Goal: Information Seeking & Learning: Learn about a topic

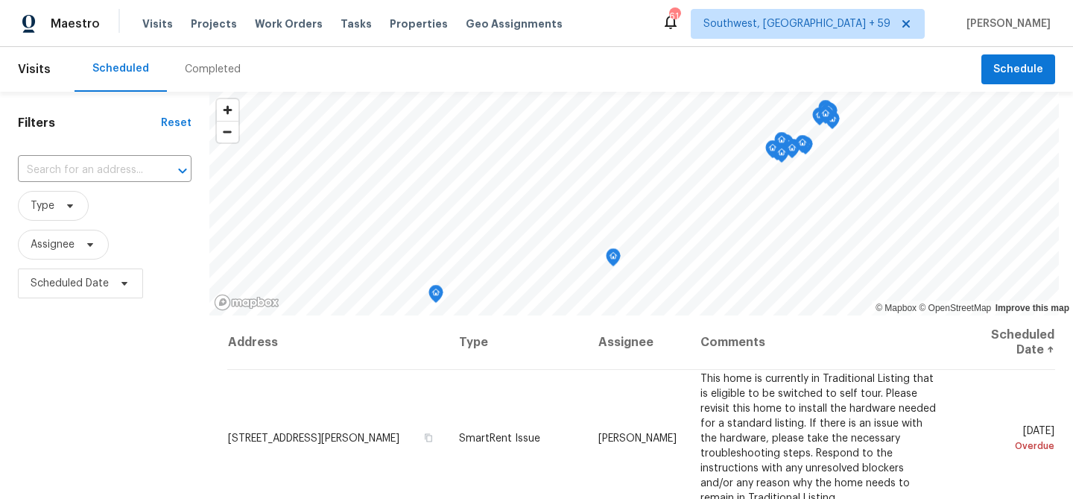
click at [241, 74] on div "Completed" at bounding box center [213, 69] width 56 height 15
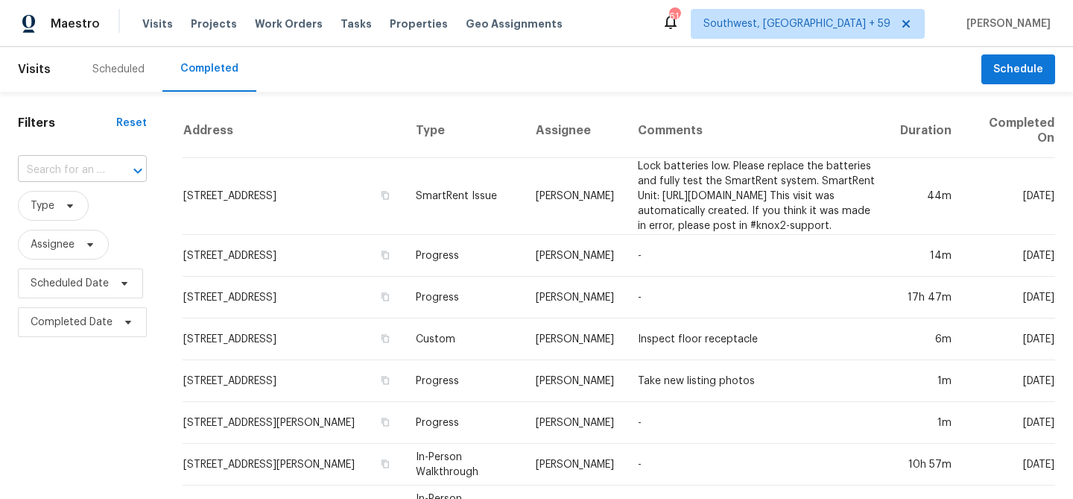
click at [105, 178] on input "text" at bounding box center [61, 170] width 87 height 23
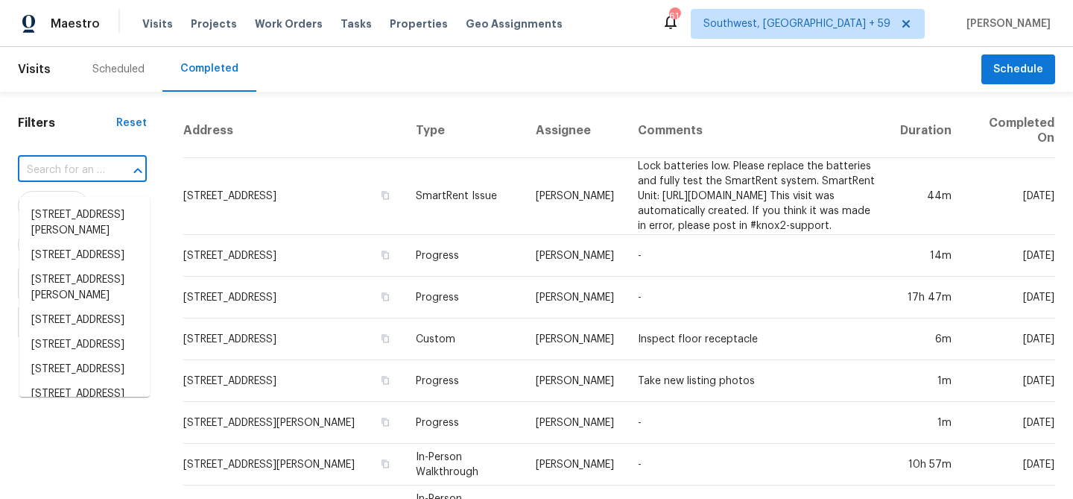
paste input "[STREET_ADDRESS]"
type input "[STREET_ADDRESS]"
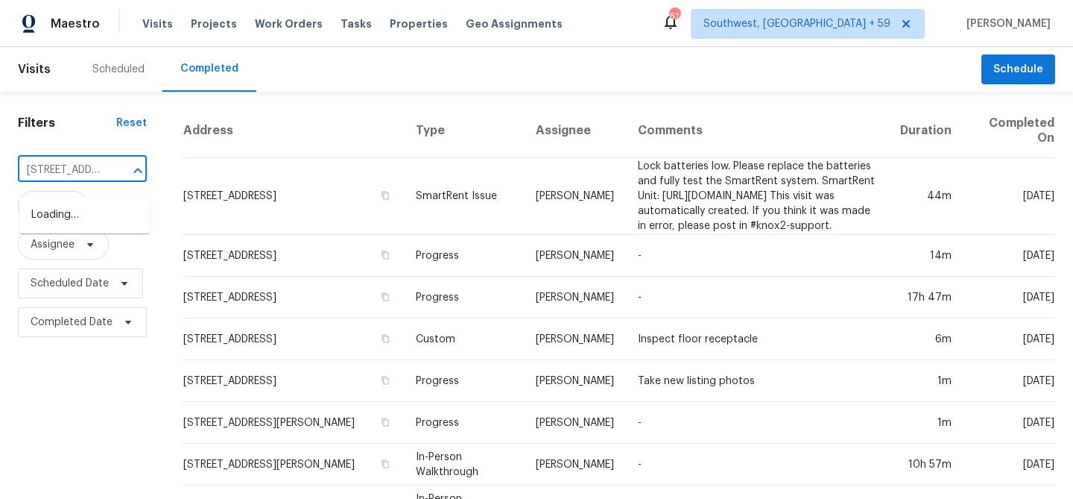
scroll to position [0, 116]
click at [83, 218] on li "[STREET_ADDRESS]" at bounding box center [84, 215] width 130 height 25
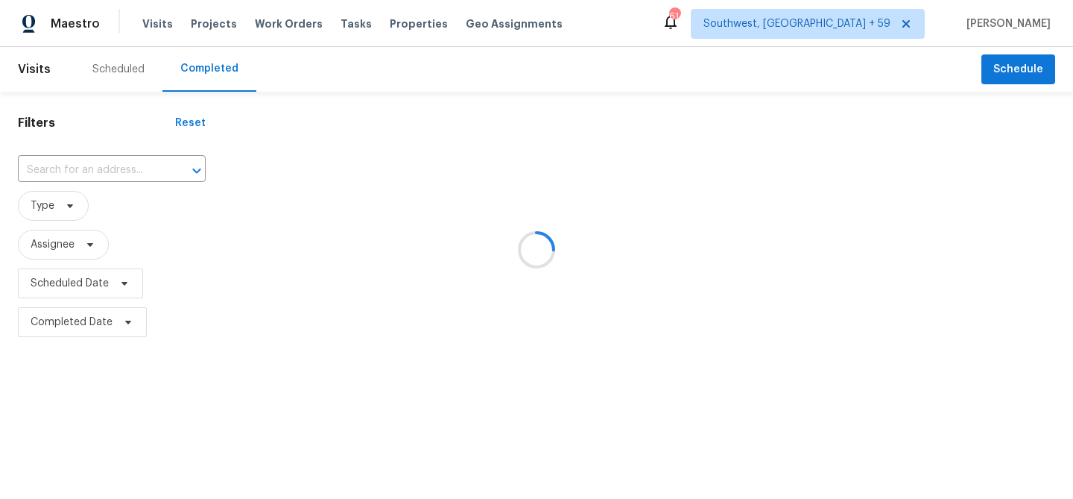
type input "[STREET_ADDRESS]"
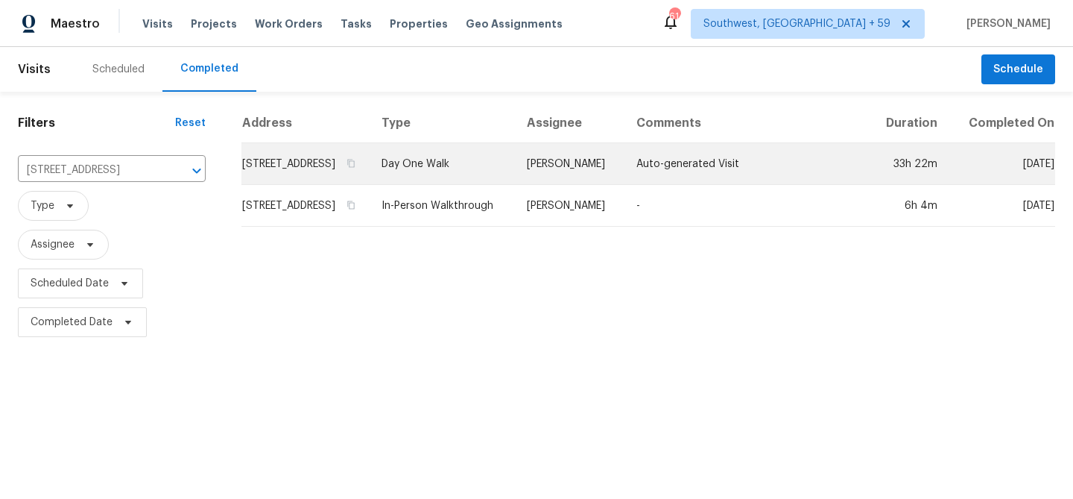
click at [370, 185] on td "[STREET_ADDRESS]" at bounding box center [306, 164] width 128 height 42
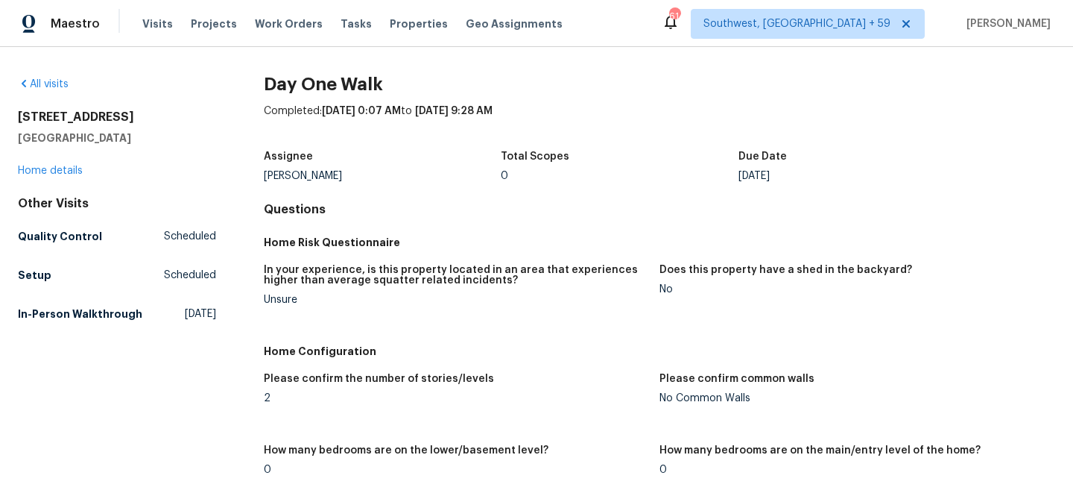
click at [60, 178] on div "[STREET_ADDRESS] Home details" at bounding box center [117, 144] width 198 height 69
click at [57, 176] on link "Home details" at bounding box center [50, 170] width 65 height 10
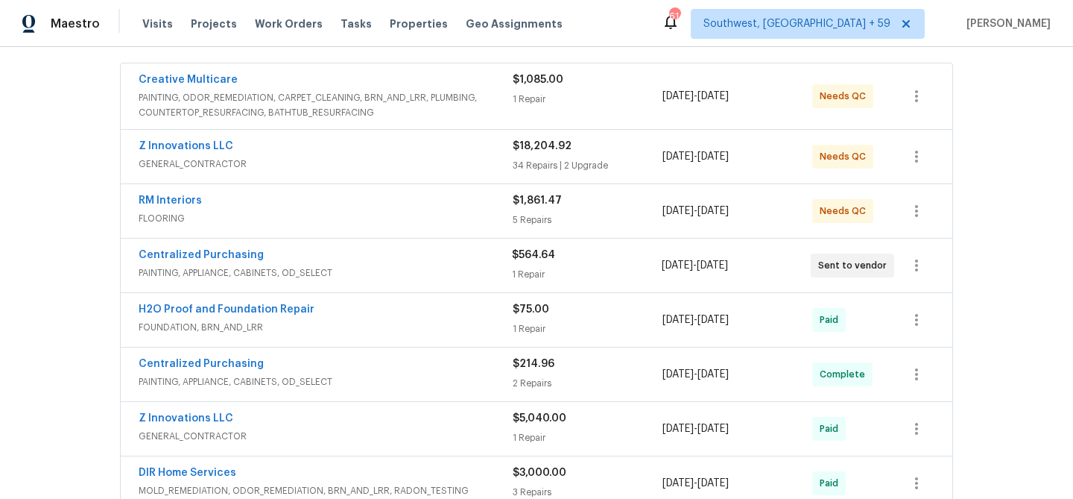
scroll to position [285, 0]
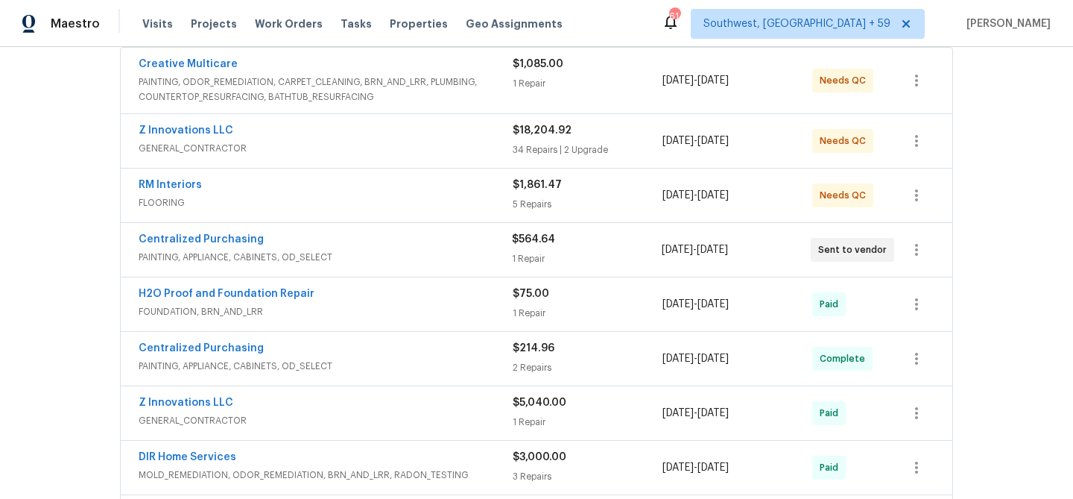
click at [356, 268] on div "Centralized Purchasing PAINTING, APPLIANCE, CABINETS, OD_SELECT" at bounding box center [325, 250] width 373 height 36
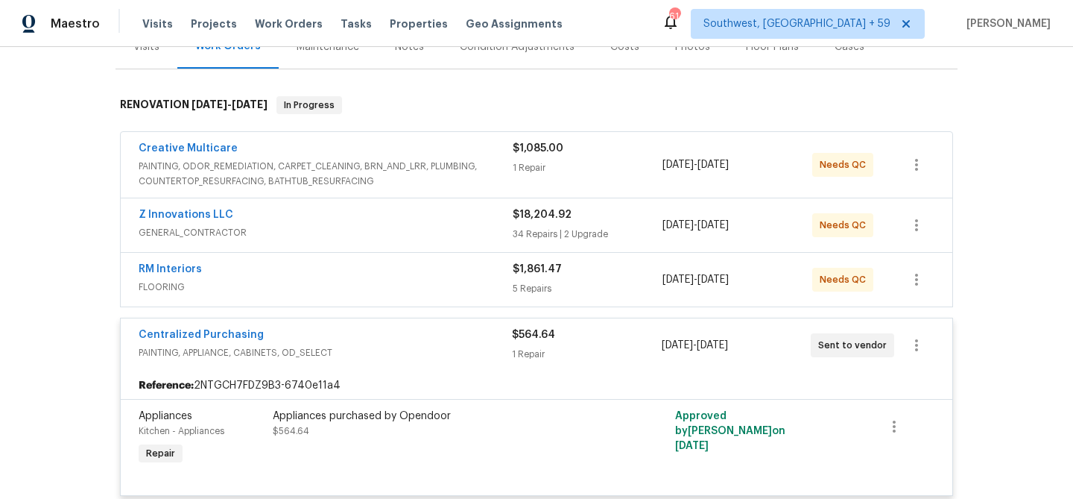
scroll to position [152, 0]
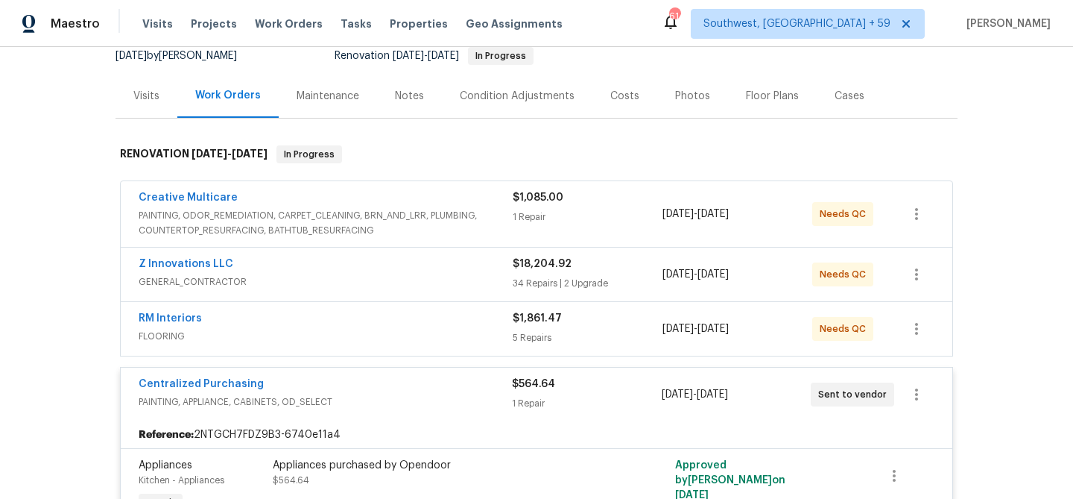
click at [359, 104] on div "Maintenance" at bounding box center [328, 96] width 63 height 15
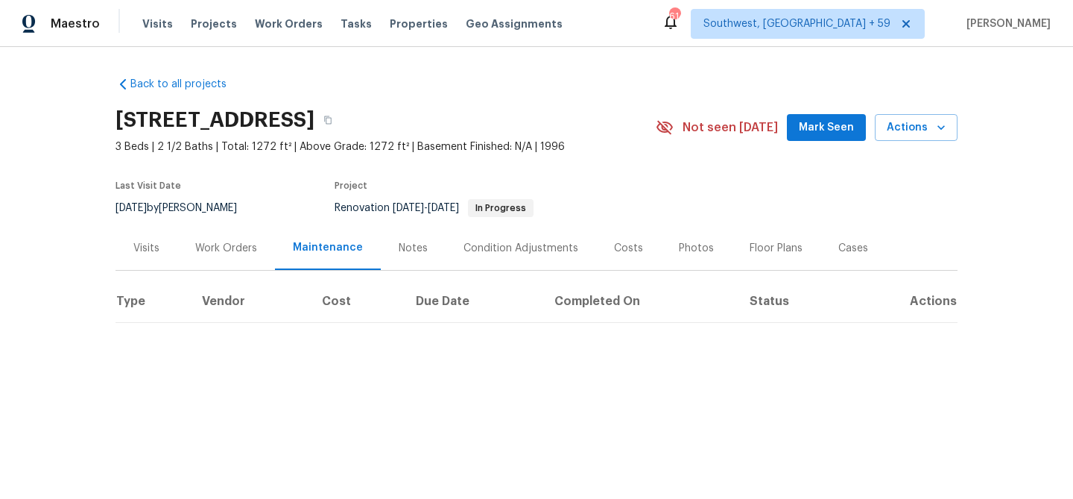
click at [417, 256] on div "Notes" at bounding box center [413, 248] width 29 height 15
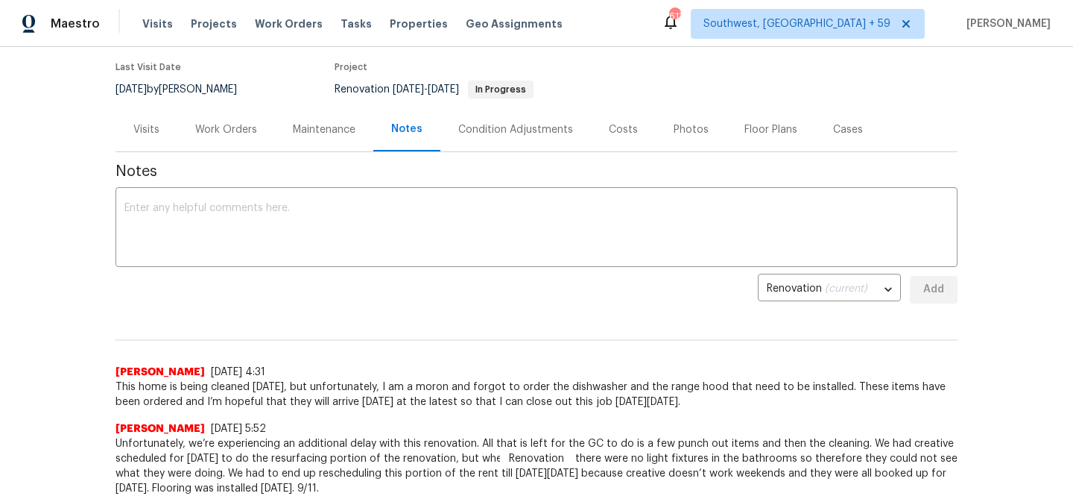
scroll to position [54, 0]
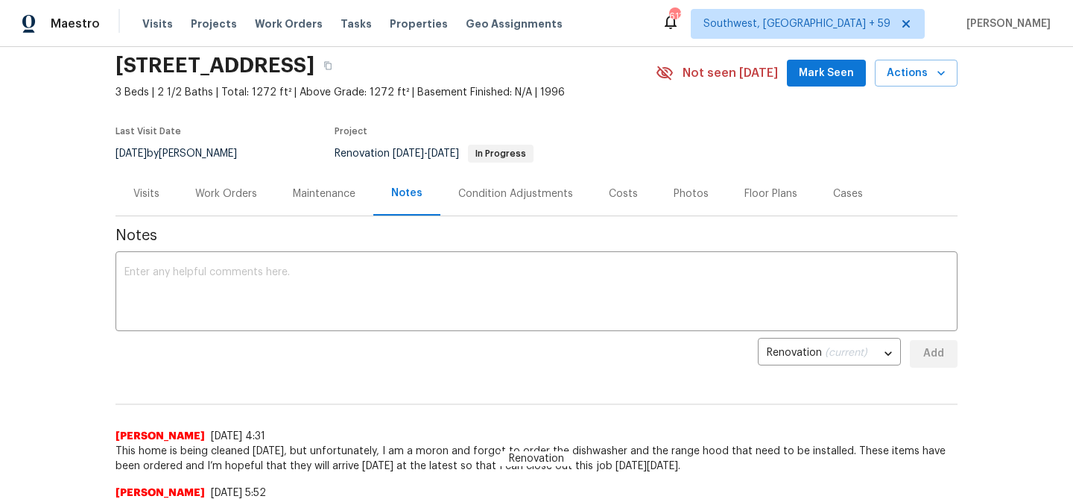
click at [637, 201] on div "Costs" at bounding box center [623, 193] width 29 height 15
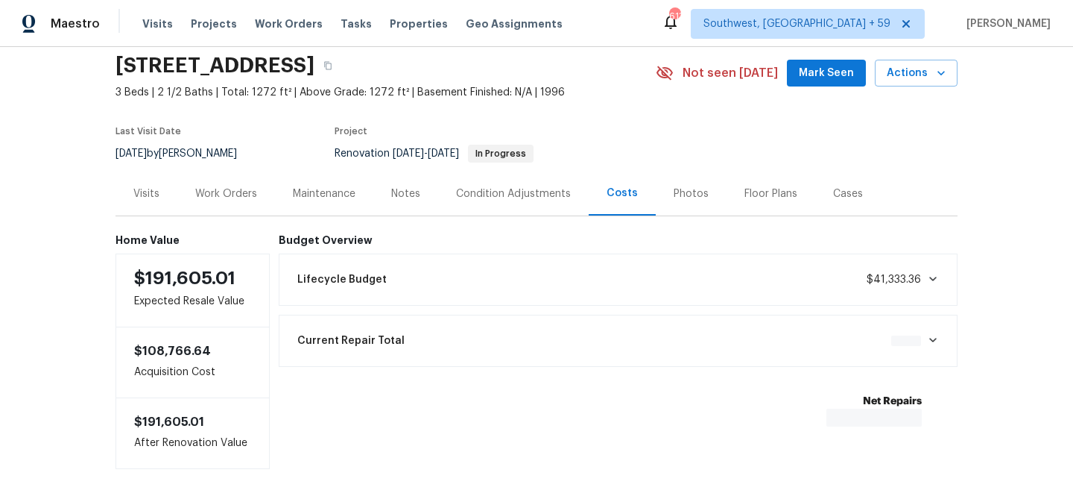
click at [709, 201] on div "Photos" at bounding box center [691, 193] width 35 height 15
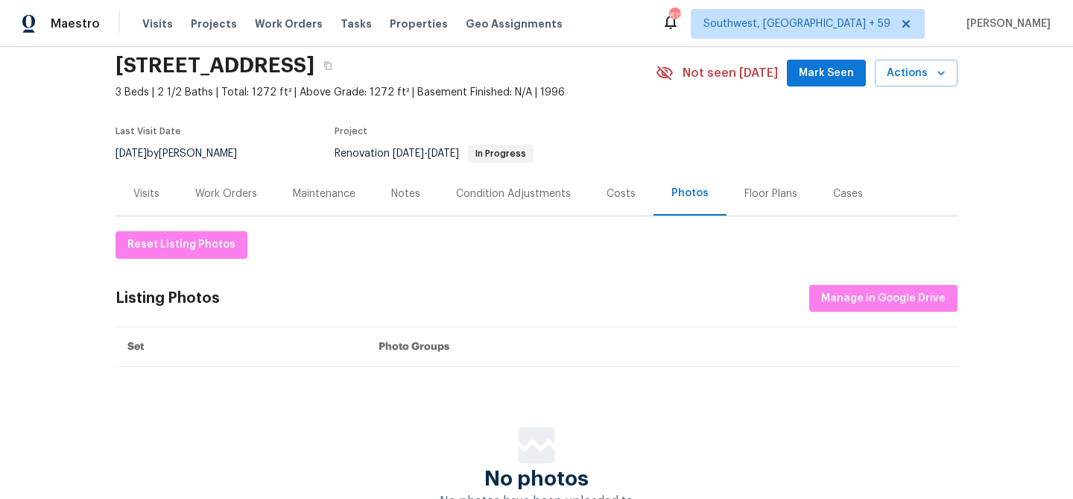
click at [322, 201] on div "Maintenance" at bounding box center [324, 193] width 63 height 15
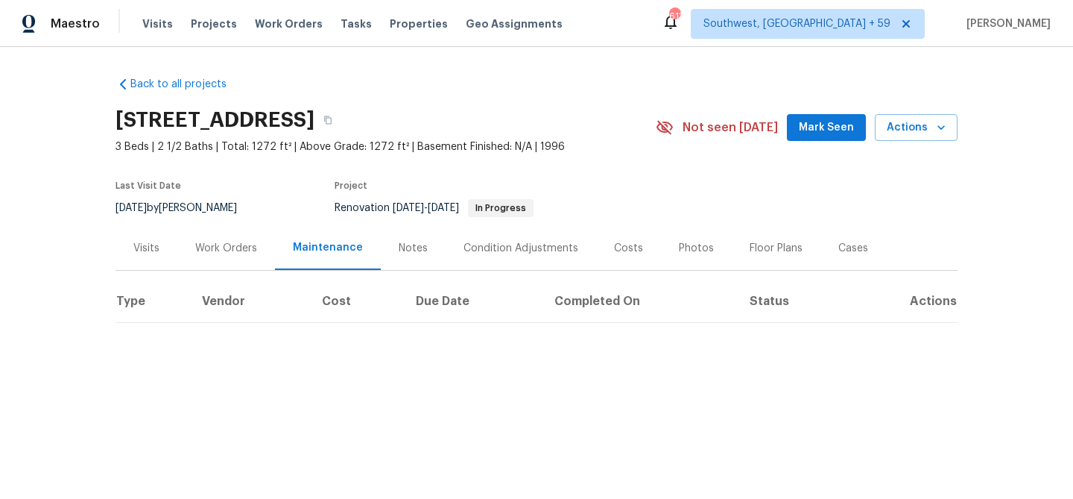
click at [247, 270] on div "Work Orders" at bounding box center [226, 248] width 98 height 44
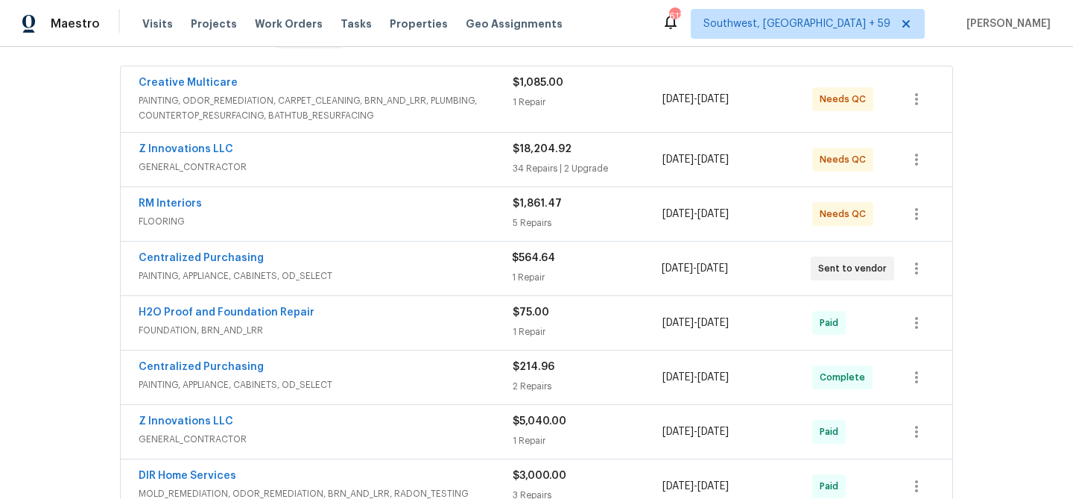
scroll to position [291, 0]
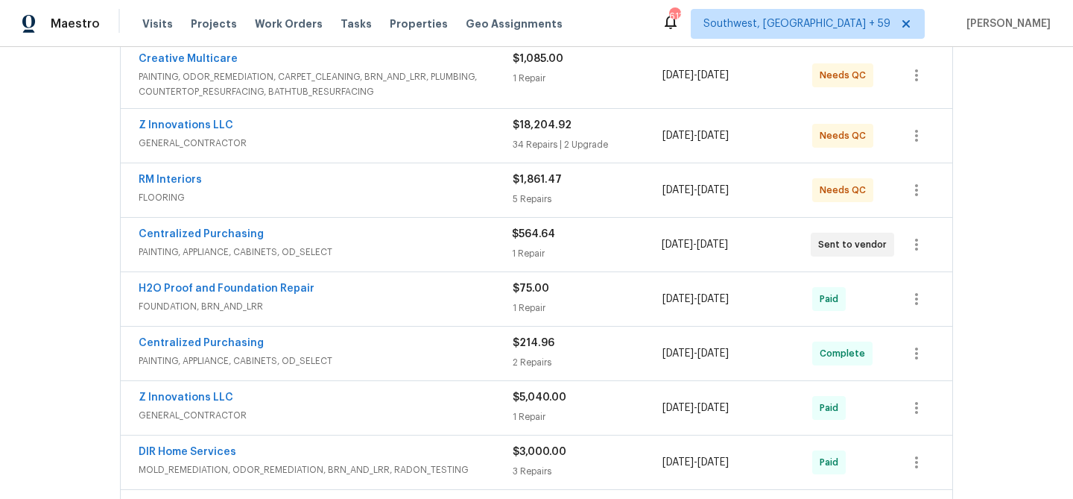
click at [329, 91] on span "PAINTING, ODOR_REMEDIATION, CARPET_CLEANING, BRN_AND_LRR, PLUMBING, COUNTERTOP_…" at bounding box center [326, 84] width 374 height 30
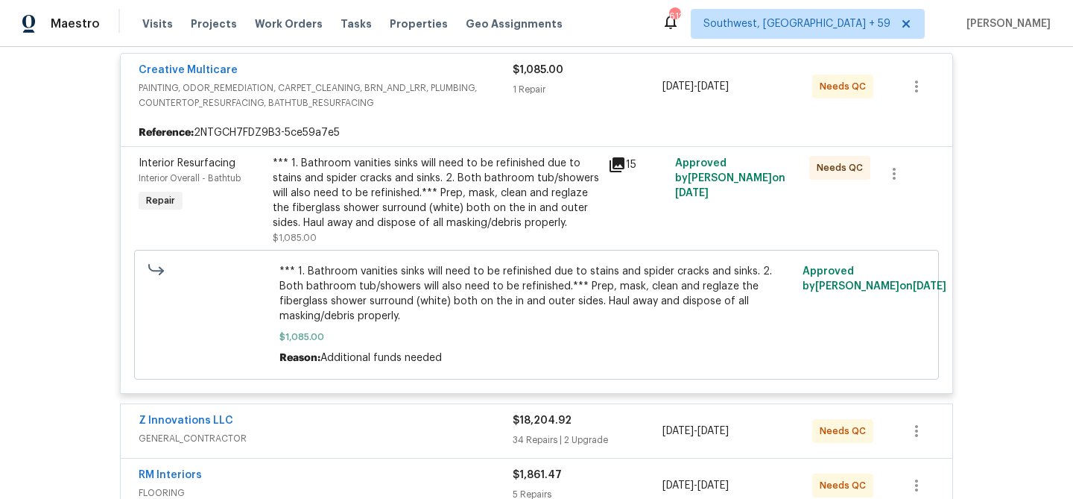
click at [608, 182] on div "15" at bounding box center [637, 200] width 67 height 98
click at [622, 174] on icon at bounding box center [617, 165] width 18 height 18
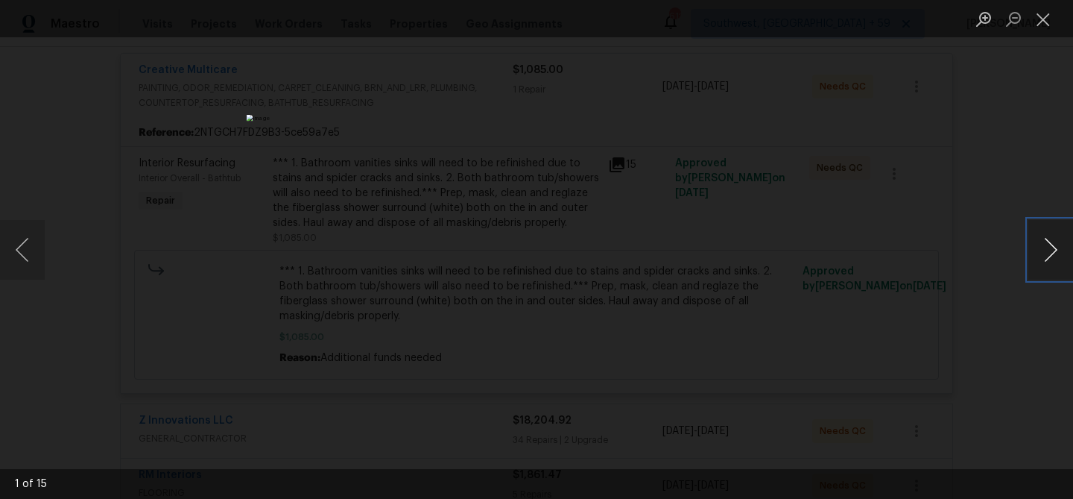
click at [1064, 247] on button "Next image" at bounding box center [1051, 250] width 45 height 60
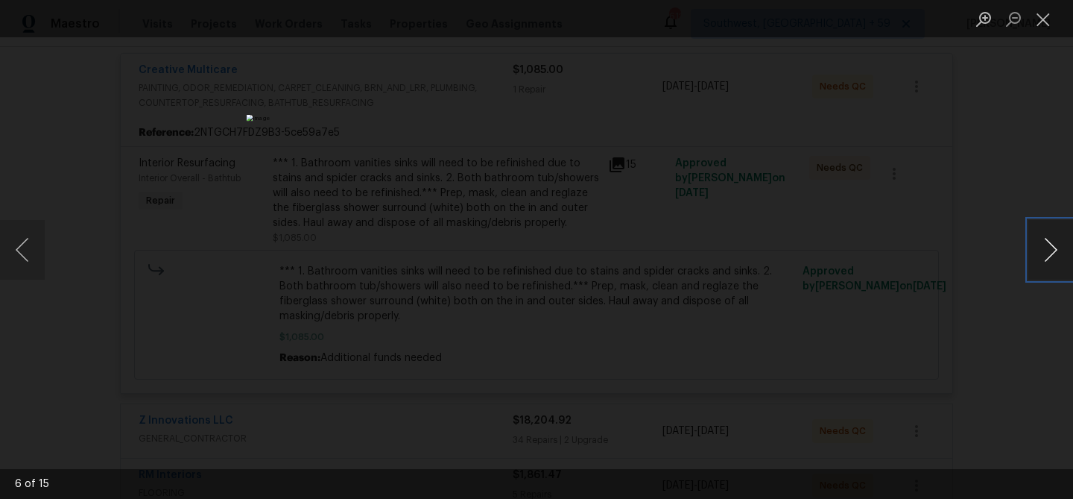
click at [1064, 247] on button "Next image" at bounding box center [1051, 250] width 45 height 60
click at [1040, 27] on button "Close lightbox" at bounding box center [1044, 19] width 30 height 26
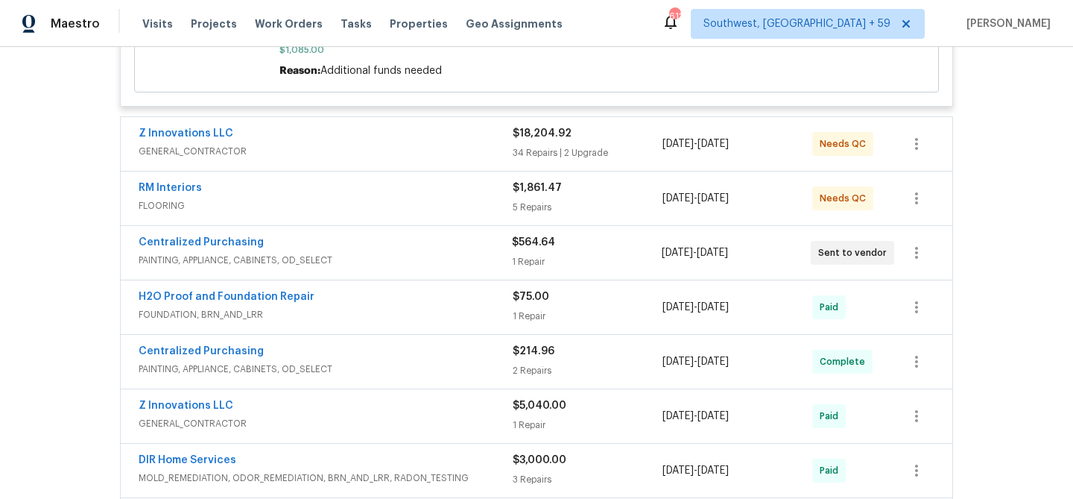
scroll to position [602, 0]
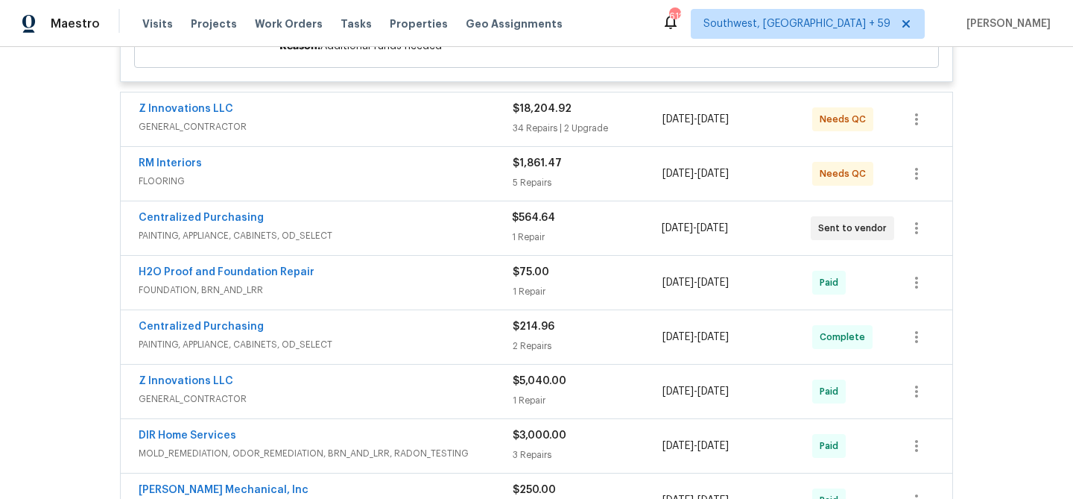
click at [388, 134] on span "GENERAL_CONTRACTOR" at bounding box center [326, 126] width 374 height 15
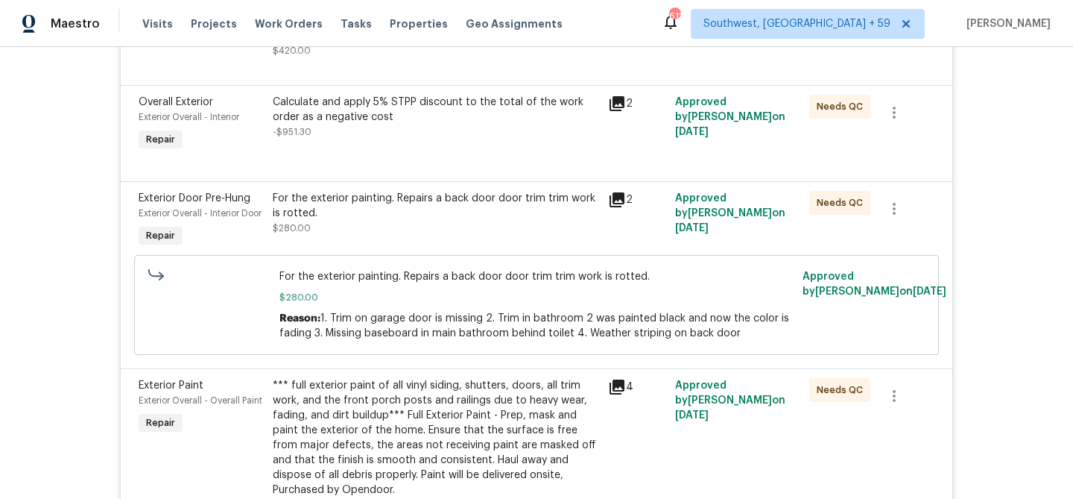
scroll to position [1459, 0]
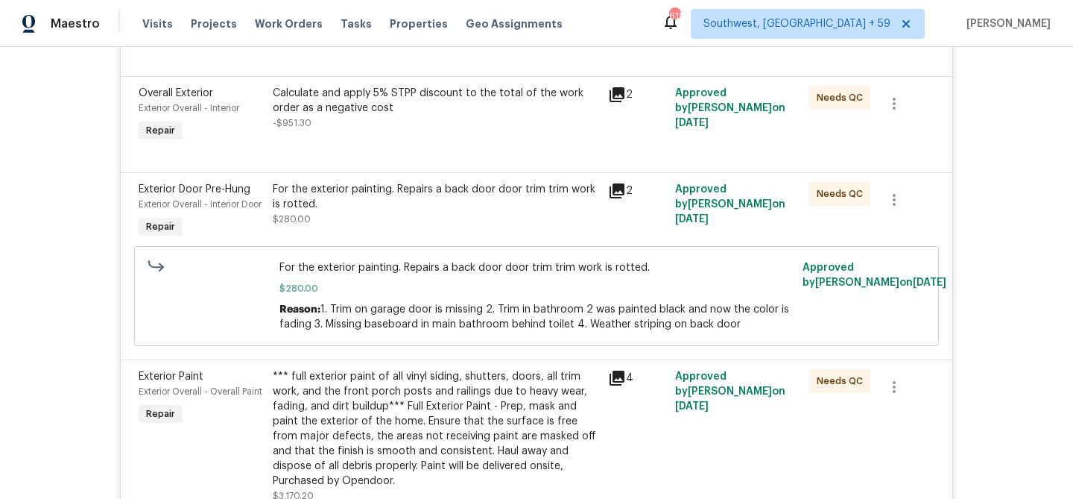
click at [382, 246] on div "For the exterior painting. Repairs a back door door trim trim work is rotted. $…" at bounding box center [435, 211] width 335 height 69
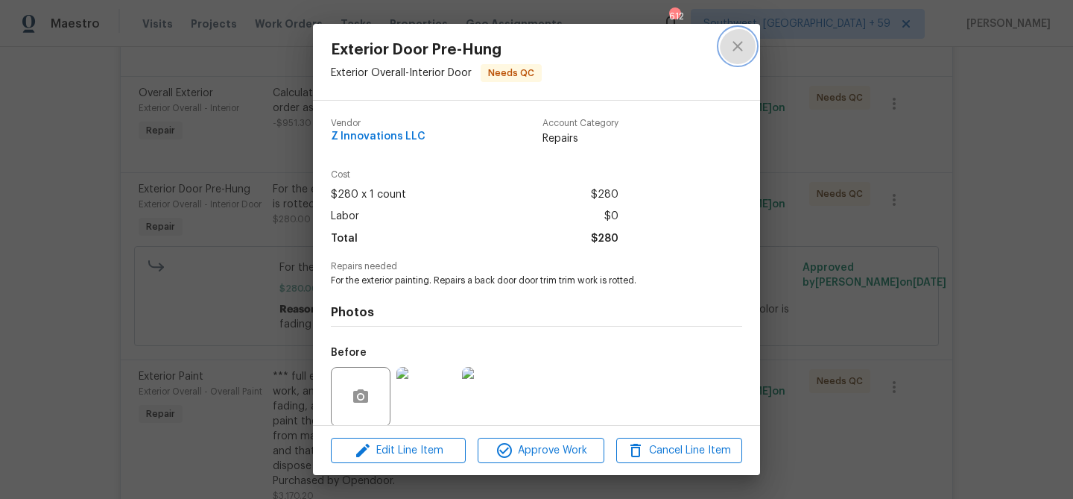
click at [738, 46] on icon "close" at bounding box center [738, 46] width 10 height 10
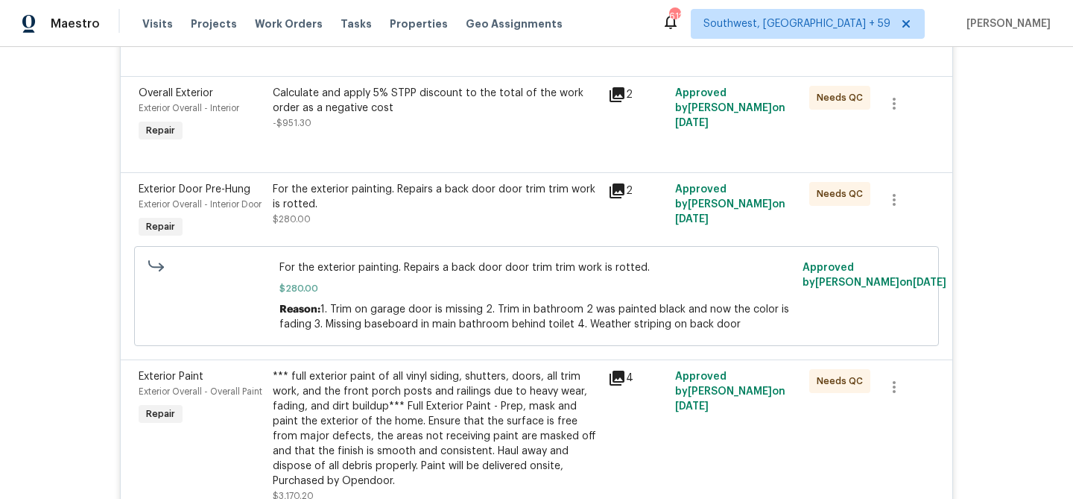
click at [409, 130] on div "Calculate and apply 5% STPP discount to the total of the work order as a negati…" at bounding box center [436, 108] width 326 height 45
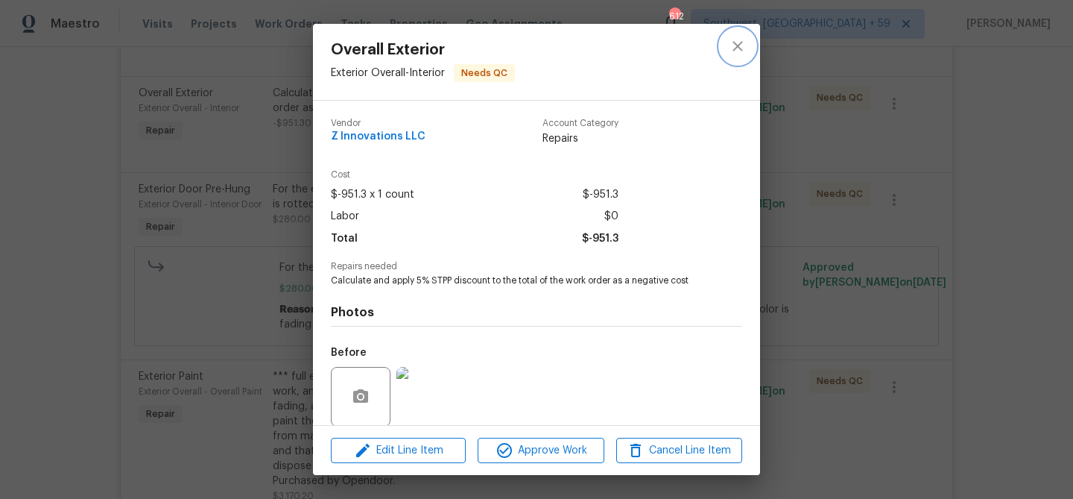
click at [746, 54] on icon "close" at bounding box center [738, 46] width 18 height 18
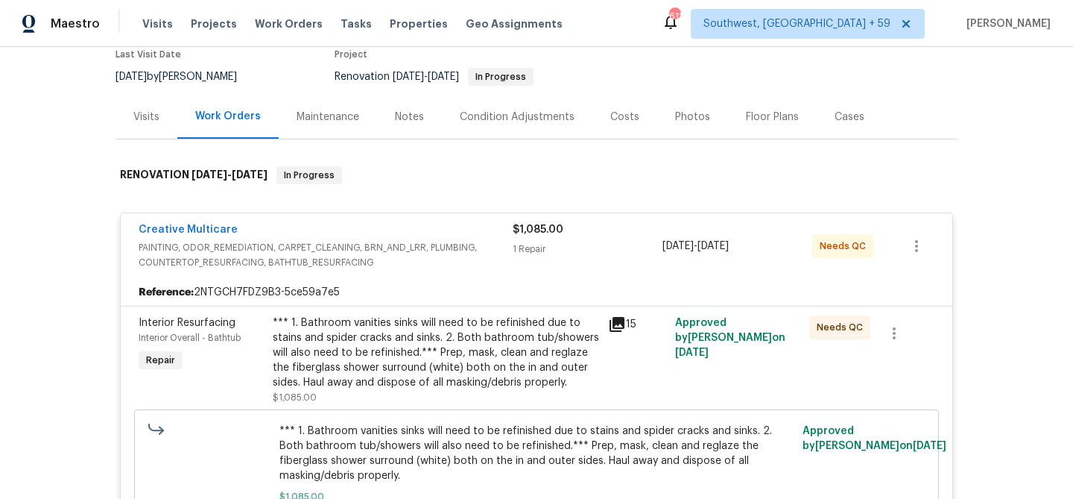
scroll to position [126, 0]
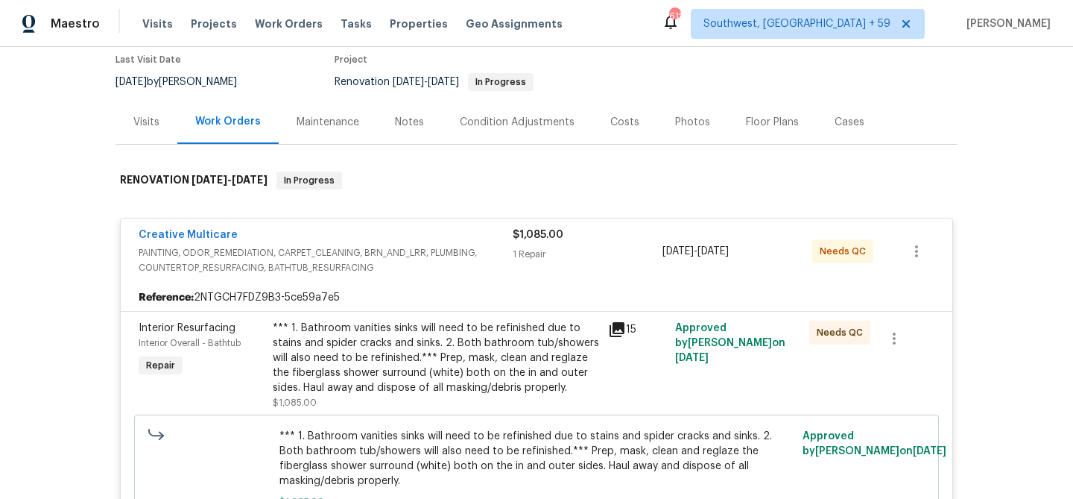
click at [127, 116] on div "Visits" at bounding box center [147, 122] width 62 height 44
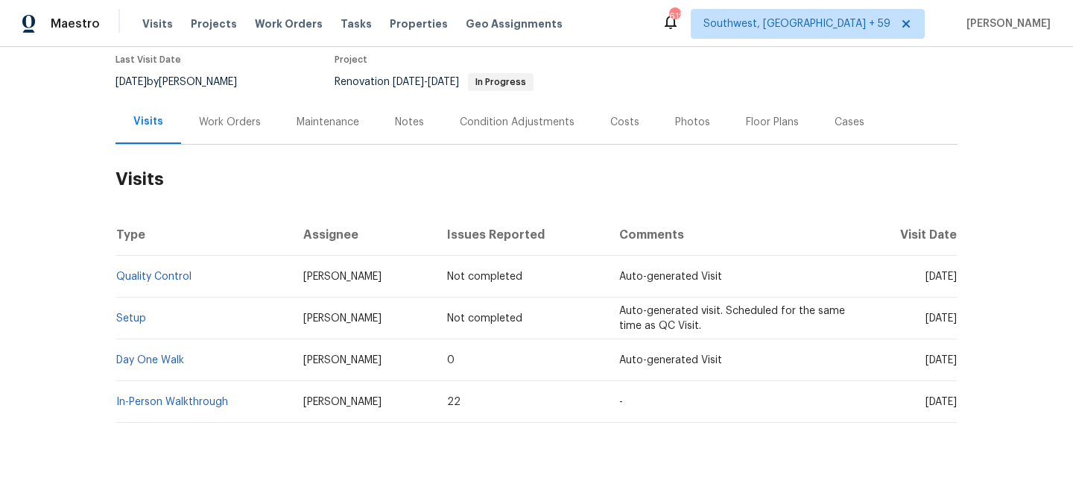
scroll to position [177, 0]
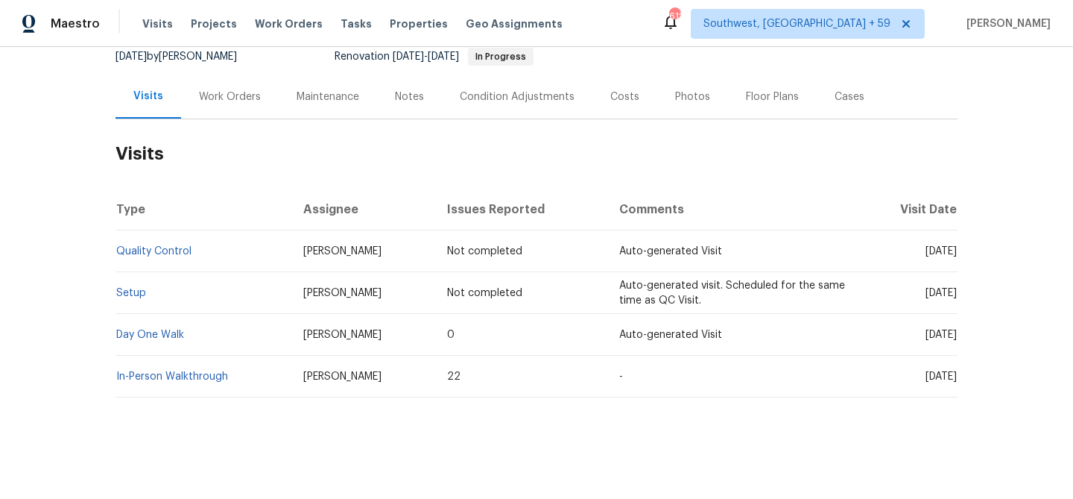
click at [215, 75] on div "Work Orders" at bounding box center [230, 97] width 98 height 44
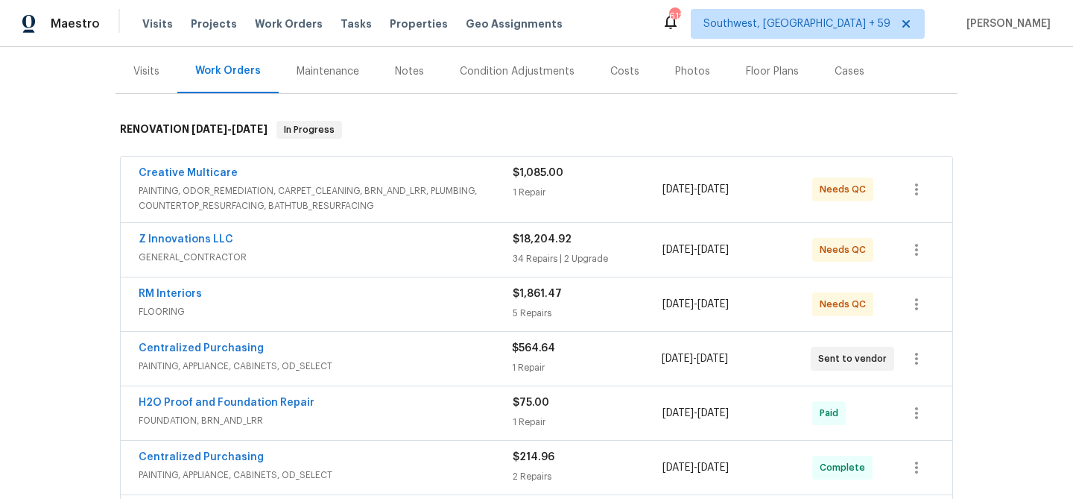
click at [327, 213] on span "PAINTING, ODOR_REMEDIATION, CARPET_CLEANING, BRN_AND_LRR, PLUMBING, COUNTERTOP_…" at bounding box center [326, 198] width 374 height 30
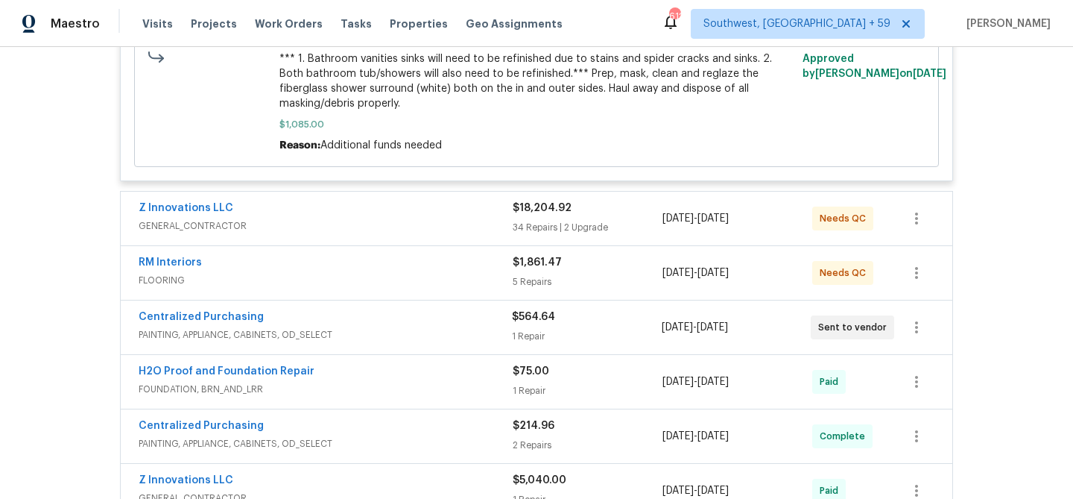
scroll to position [552, 0]
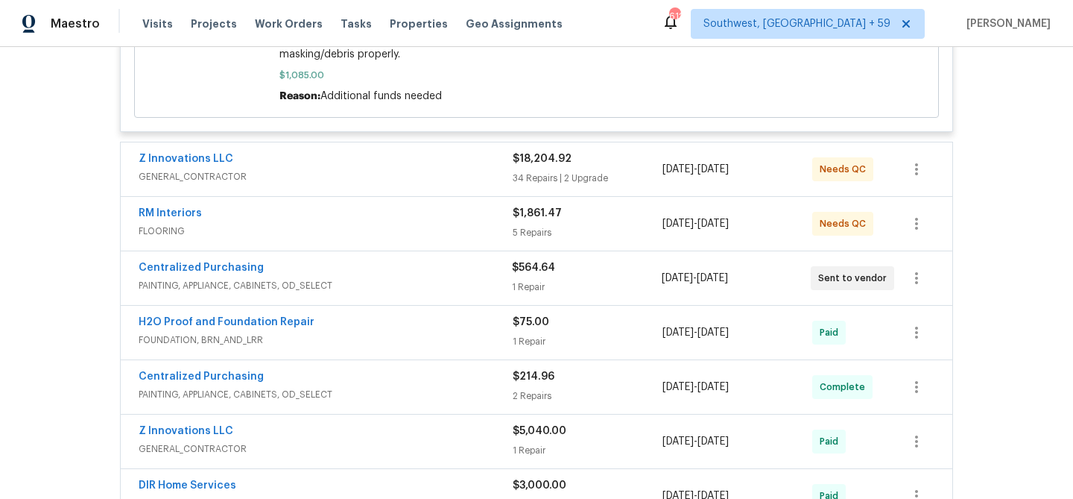
click at [276, 184] on span "GENERAL_CONTRACTOR" at bounding box center [326, 176] width 374 height 15
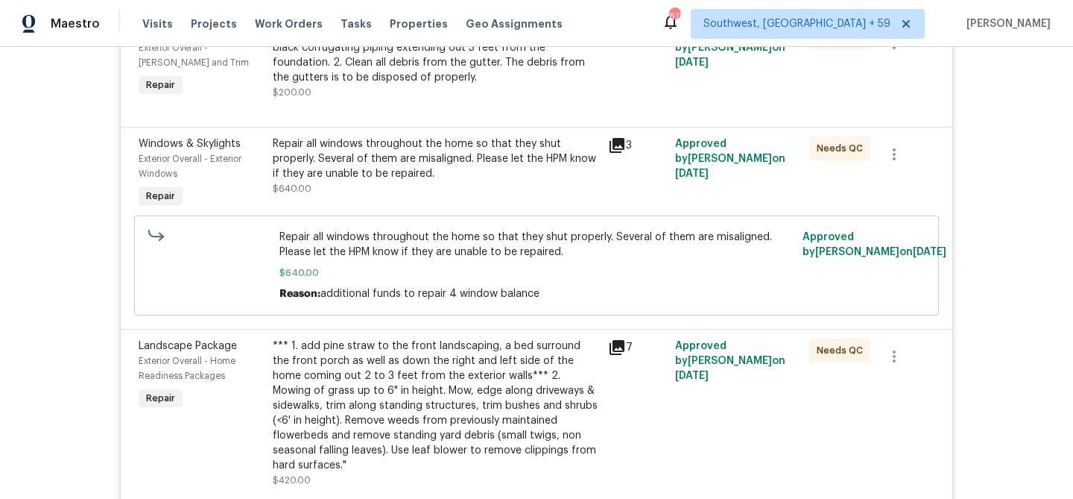
scroll to position [929, 0]
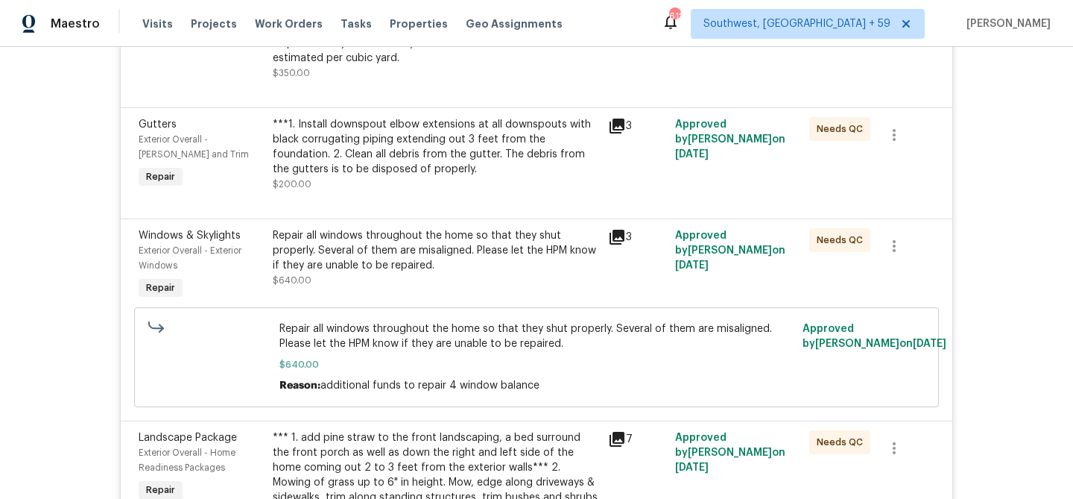
click at [622, 135] on icon at bounding box center [617, 126] width 18 height 18
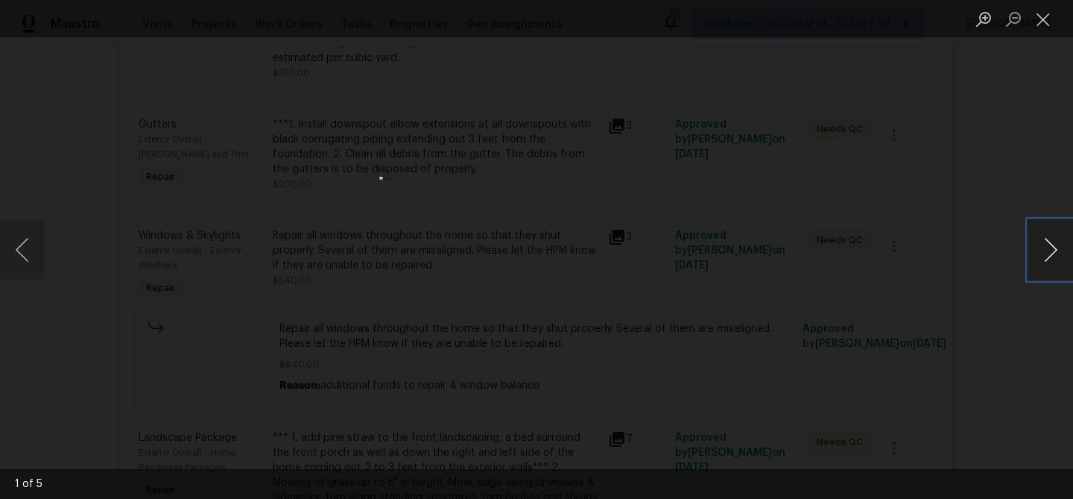
click at [1054, 250] on button "Next image" at bounding box center [1051, 250] width 45 height 60
click at [1038, 23] on button "Close lightbox" at bounding box center [1044, 19] width 30 height 26
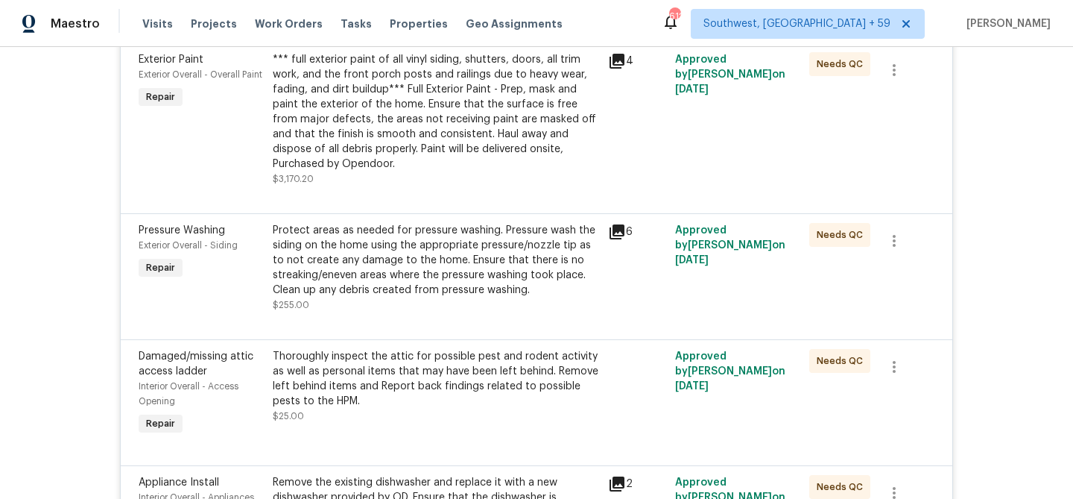
scroll to position [1781, 0]
